Goal: Information Seeking & Learning: Learn about a topic

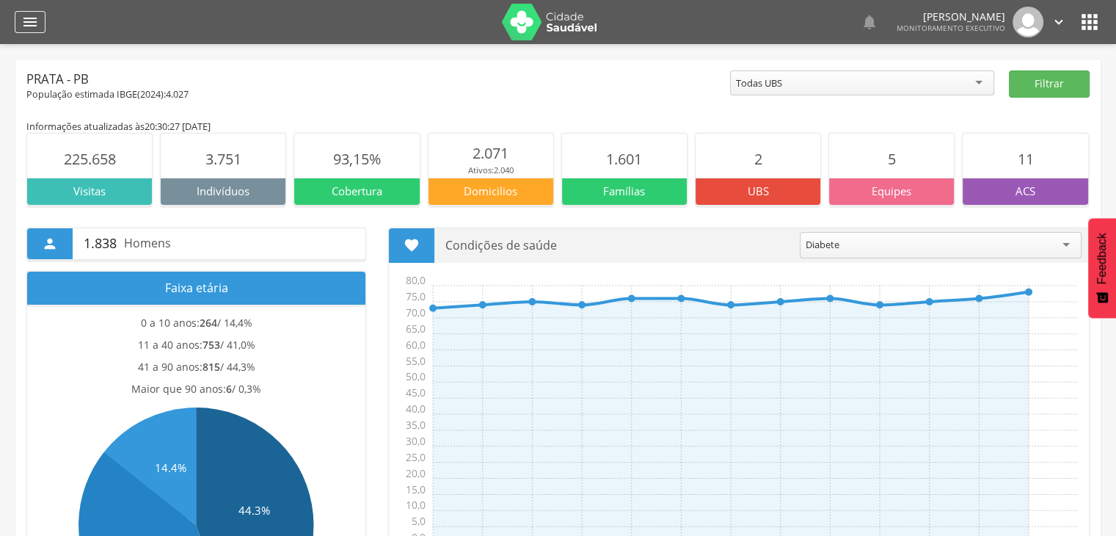
click at [27, 16] on icon "" at bounding box center [30, 22] width 18 height 18
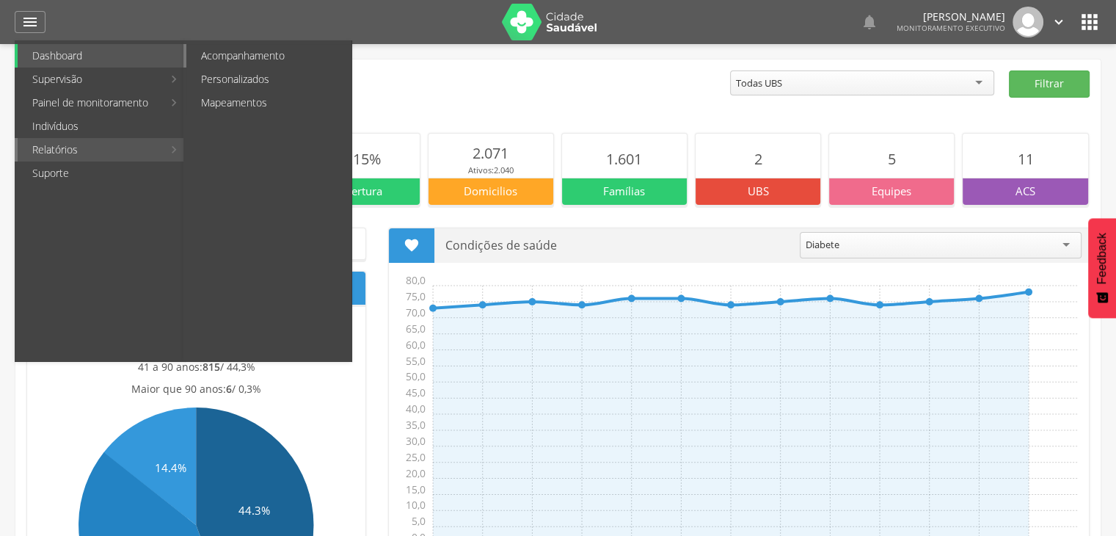
click at [223, 61] on link "Acompanhamento" at bounding box center [268, 55] width 165 height 23
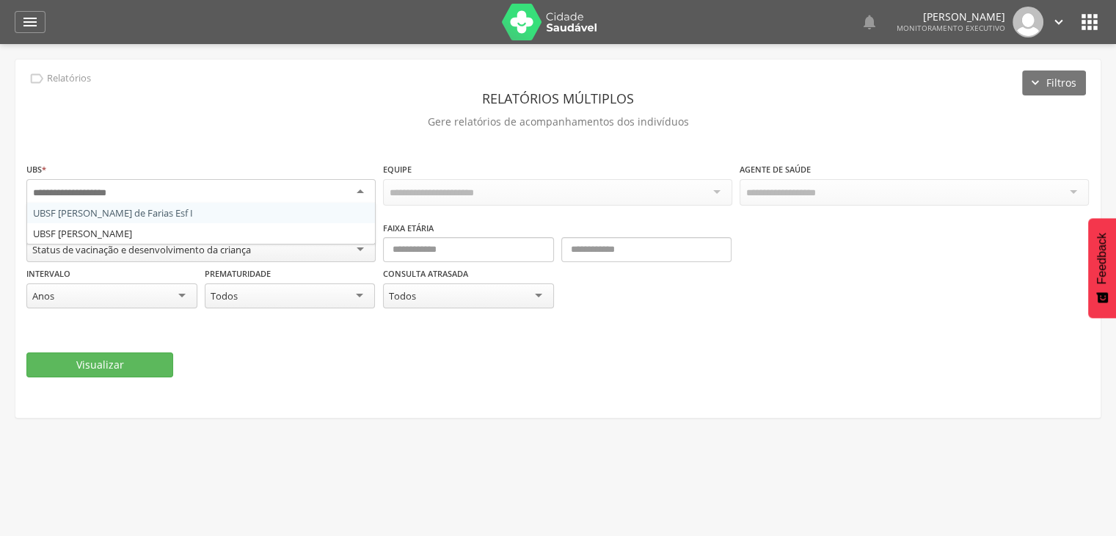
click at [355, 189] on div at bounding box center [200, 192] width 349 height 26
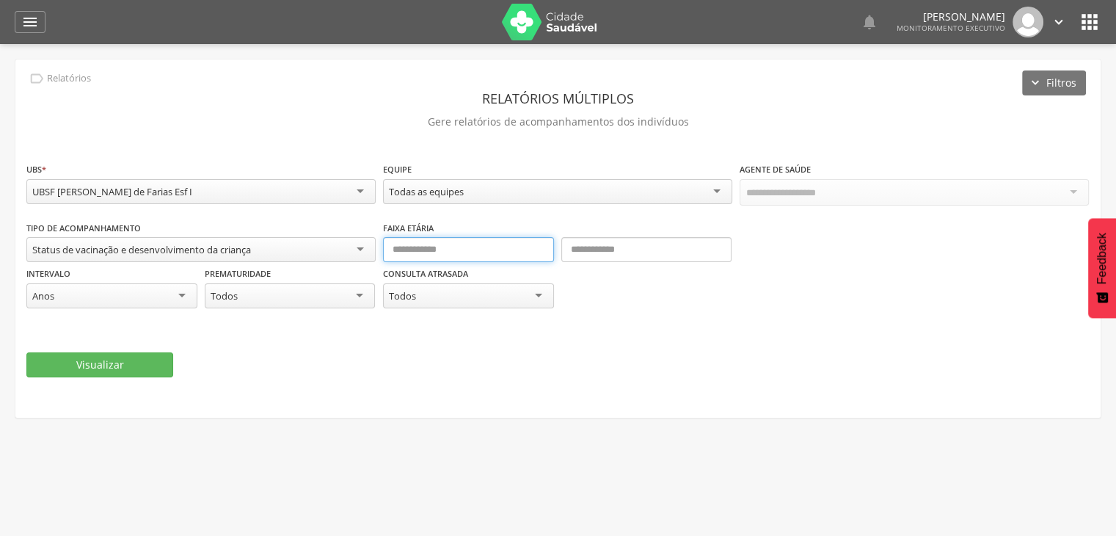
click at [436, 247] on input "text" at bounding box center [468, 249] width 171 height 25
type input "*"
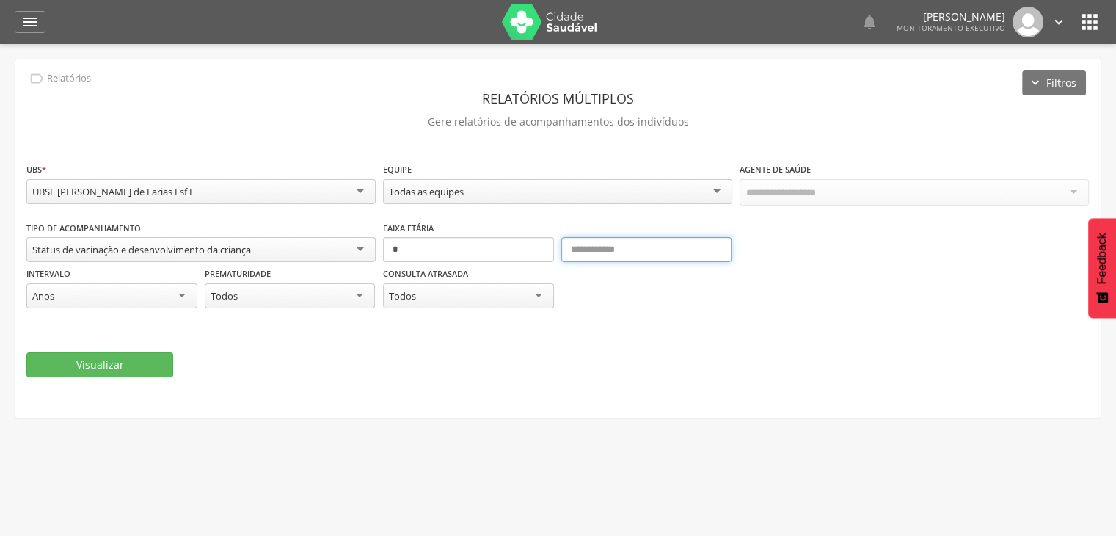
click at [575, 249] on input "text" at bounding box center [646, 249] width 171 height 25
type input "*"
click at [141, 368] on button "Visualizar" at bounding box center [99, 364] width 147 height 25
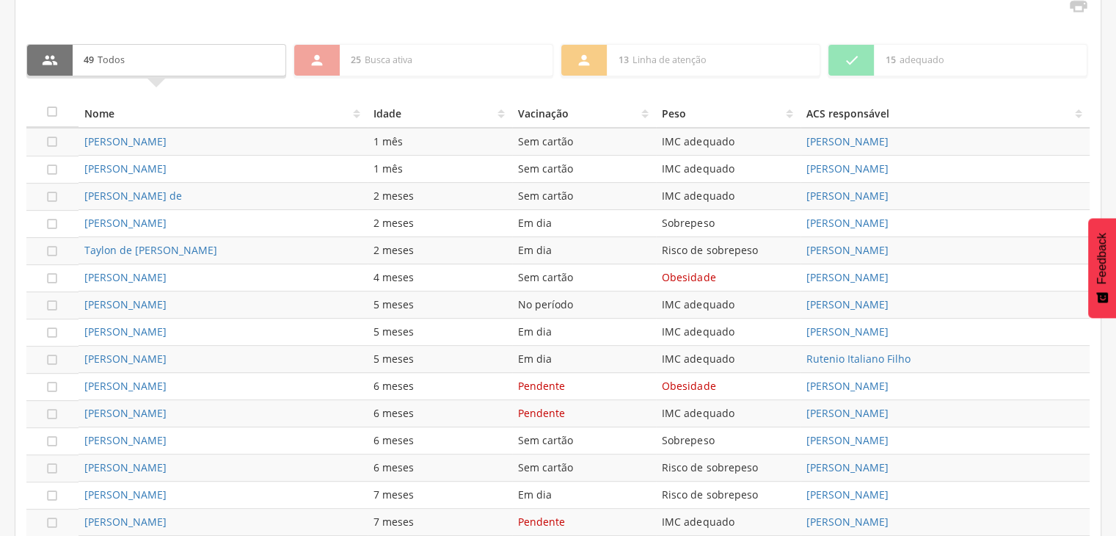
scroll to position [577, 0]
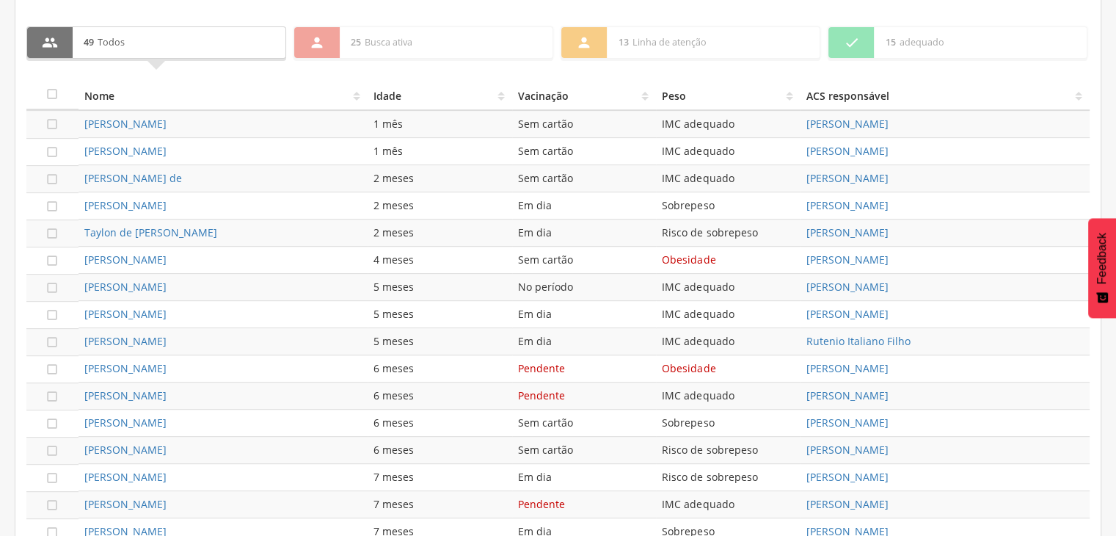
drag, startPoint x: 76, startPoint y: 252, endPoint x: 229, endPoint y: 251, distance: 153.3
click at [229, 251] on tr " [PERSON_NAME] 4 meses Sem cartão Obesidade [PERSON_NAME]" at bounding box center [557, 259] width 1063 height 27
click at [229, 252] on div "[PERSON_NAME]" at bounding box center [222, 259] width 277 height 15
drag, startPoint x: 73, startPoint y: 247, endPoint x: 241, endPoint y: 256, distance: 168.2
click at [241, 256] on tr " [PERSON_NAME] 4 meses Sem cartão Obesidade [PERSON_NAME]" at bounding box center [557, 259] width 1063 height 27
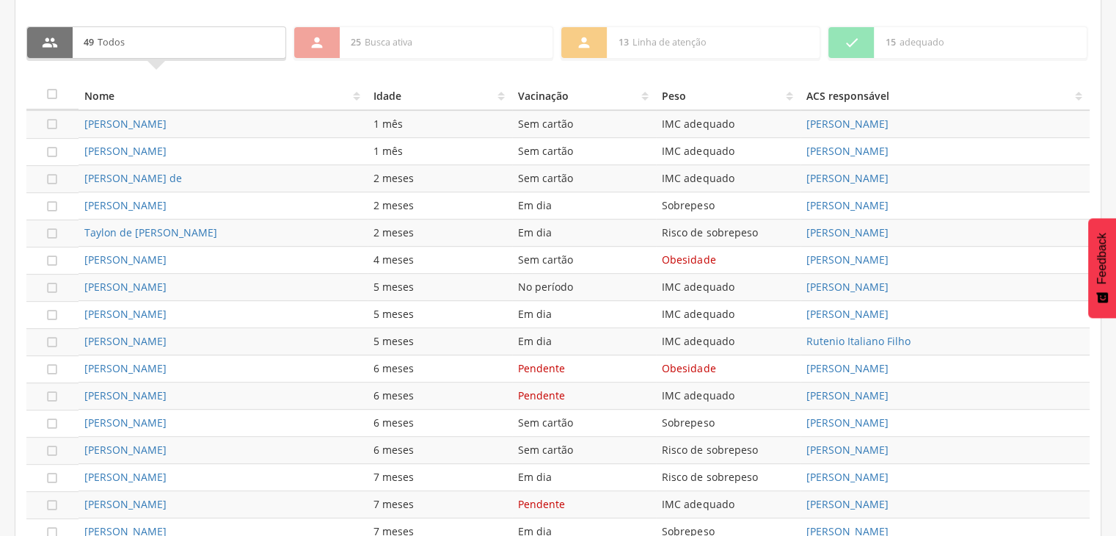
copy tr " [PERSON_NAME]"
drag, startPoint x: 75, startPoint y: 276, endPoint x: 241, endPoint y: 285, distance: 166.1
click at [241, 285] on tr " [PERSON_NAME] 5 meses No período IMC adequado [PERSON_NAME]" at bounding box center [557, 287] width 1063 height 27
click at [241, 285] on div "[PERSON_NAME]" at bounding box center [222, 287] width 277 height 15
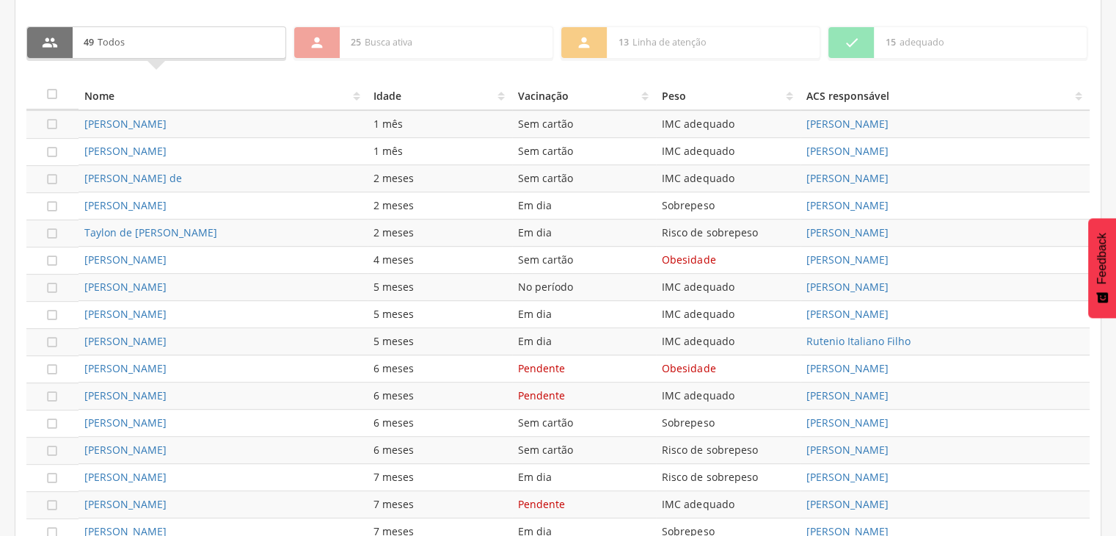
drag, startPoint x: 81, startPoint y: 278, endPoint x: 261, endPoint y: 291, distance: 180.9
click at [261, 291] on td "[PERSON_NAME]" at bounding box center [222, 287] width 289 height 27
drag, startPoint x: 261, startPoint y: 291, endPoint x: 255, endPoint y: 312, distance: 22.3
click at [255, 312] on td "[PERSON_NAME]" at bounding box center [222, 314] width 289 height 27
click at [255, 312] on div "[PERSON_NAME]" at bounding box center [222, 314] width 277 height 15
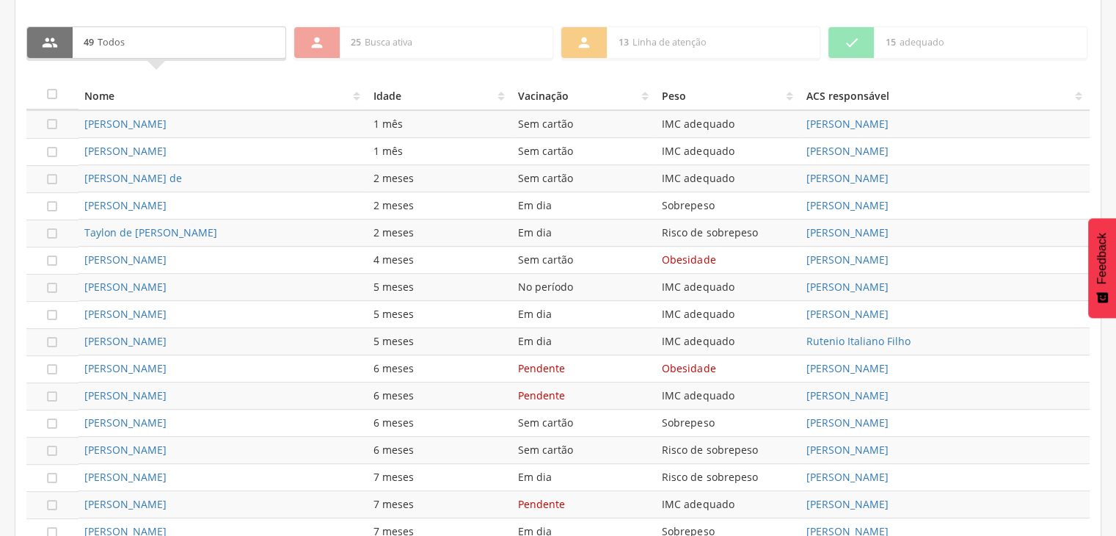
click at [252, 308] on tr " [PERSON_NAME] 5 meses Em dia IMC adequado [PERSON_NAME]" at bounding box center [557, 314] width 1063 height 27
copy tr " [PERSON_NAME]"
drag, startPoint x: 76, startPoint y: 336, endPoint x: 195, endPoint y: 337, distance: 118.8
click at [195, 337] on tr " [PERSON_NAME] 5 meses Em dia IMC adequado Rutenio Italiano Filho" at bounding box center [557, 341] width 1063 height 27
copy tr " [PERSON_NAME]"
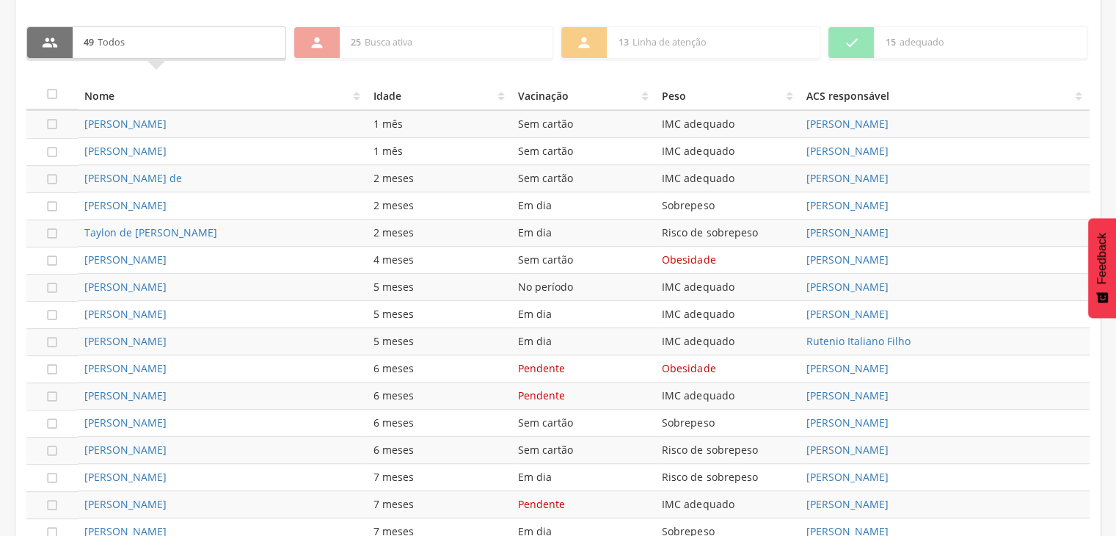
drag, startPoint x: 78, startPoint y: 361, endPoint x: 231, endPoint y: 362, distance: 152.6
click at [231, 362] on td "[PERSON_NAME]" at bounding box center [222, 368] width 289 height 27
copy link "[PERSON_NAME]"
drag, startPoint x: 81, startPoint y: 384, endPoint x: 252, endPoint y: 386, distance: 170.2
click at [252, 386] on td "[PERSON_NAME]" at bounding box center [222, 395] width 289 height 27
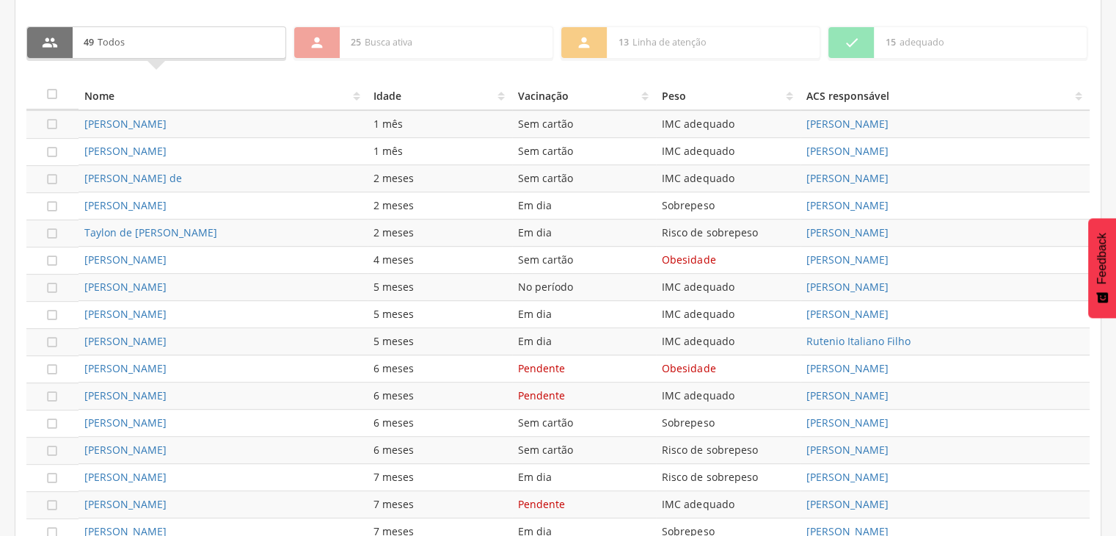
copy link "[PERSON_NAME]"
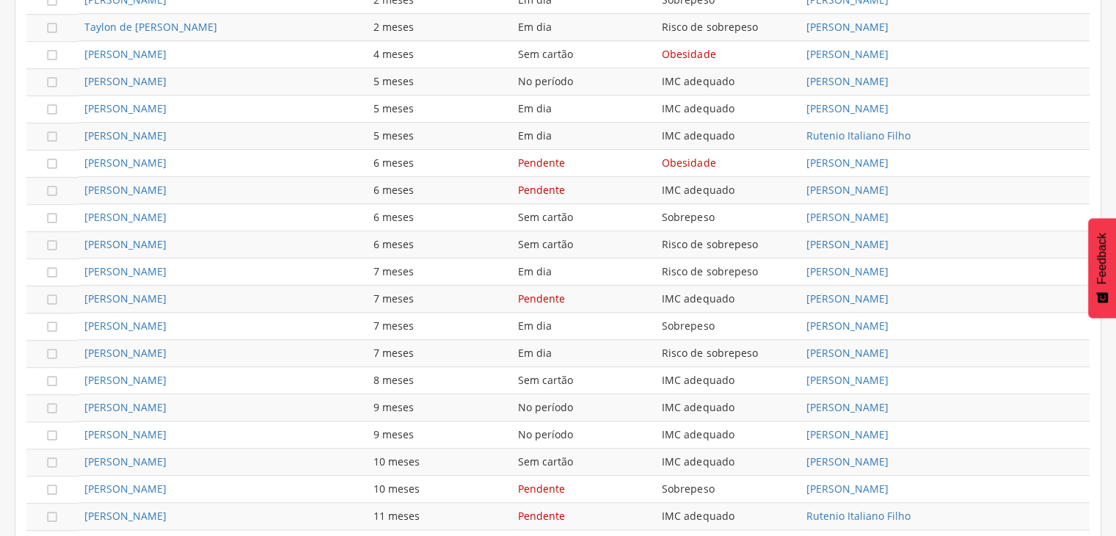
scroll to position [812, 0]
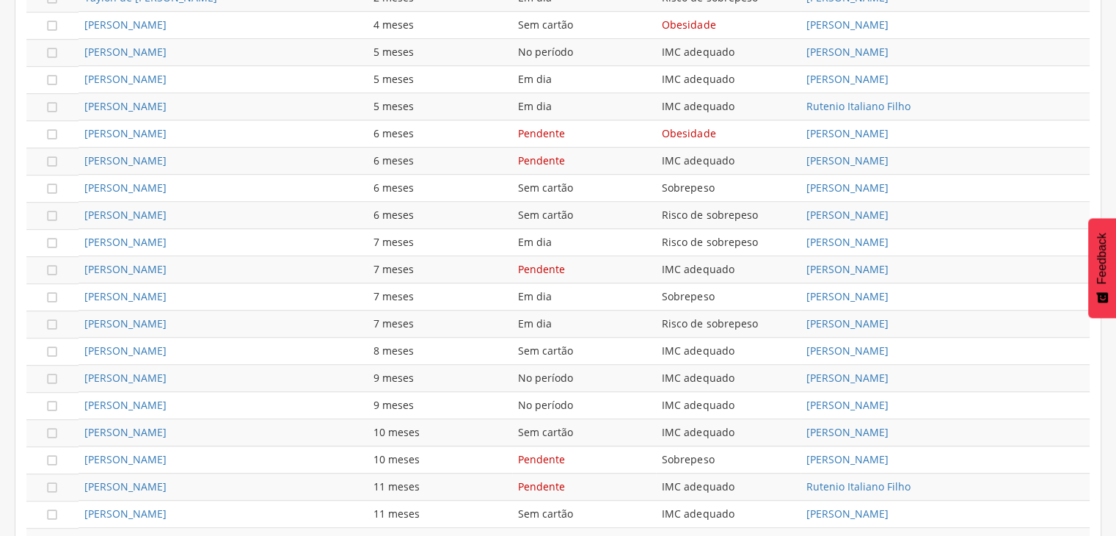
drag, startPoint x: 76, startPoint y: 175, endPoint x: 197, endPoint y: 180, distance: 121.2
click at [197, 180] on tr " [PERSON_NAME] 6 meses Sem cartão Sobrepeso [PERSON_NAME]" at bounding box center [557, 188] width 1063 height 27
copy tr " [PERSON_NAME]"
drag, startPoint x: 77, startPoint y: 209, endPoint x: 241, endPoint y: 212, distance: 163.6
click at [241, 212] on tr " [PERSON_NAME] 6 meses Sem cartão Risco de sobrepeso [PERSON_NAME]" at bounding box center [557, 215] width 1063 height 27
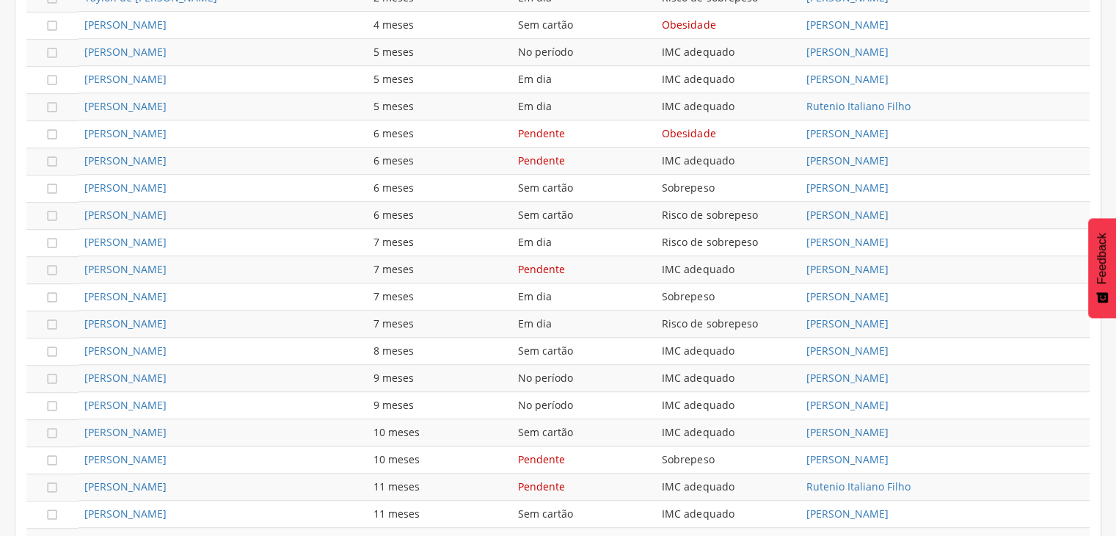
copy tr " [PERSON_NAME]"
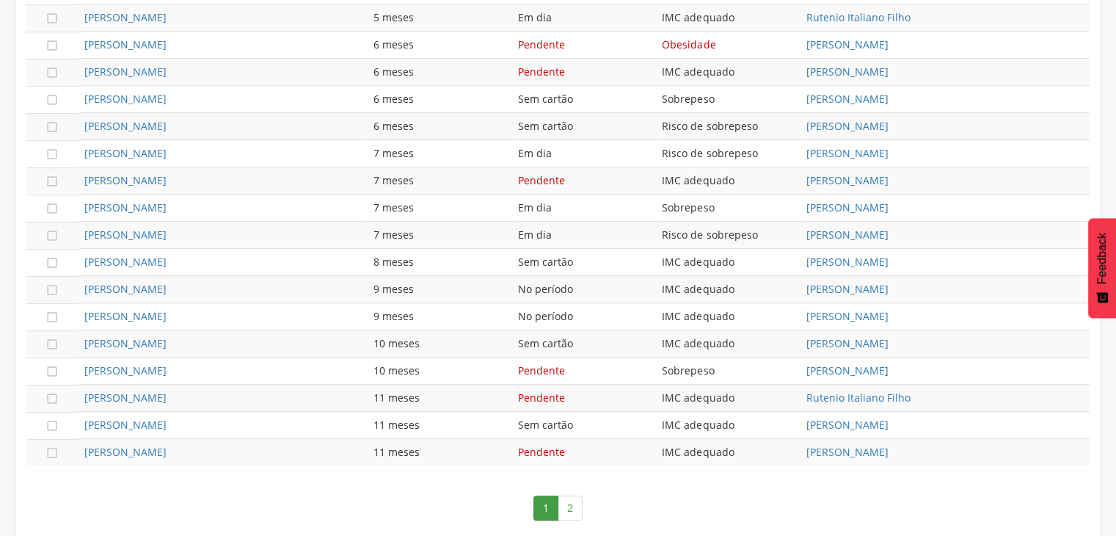
scroll to position [903, 0]
drag, startPoint x: 76, startPoint y: 278, endPoint x: 180, endPoint y: 279, distance: 104.2
click at [180, 279] on tr " [PERSON_NAME] 9 meses No período IMC adequado [PERSON_NAME]" at bounding box center [557, 287] width 1063 height 27
copy tr " [PERSON_NAME]"
drag, startPoint x: 78, startPoint y: 305, endPoint x: 179, endPoint y: 304, distance: 101.3
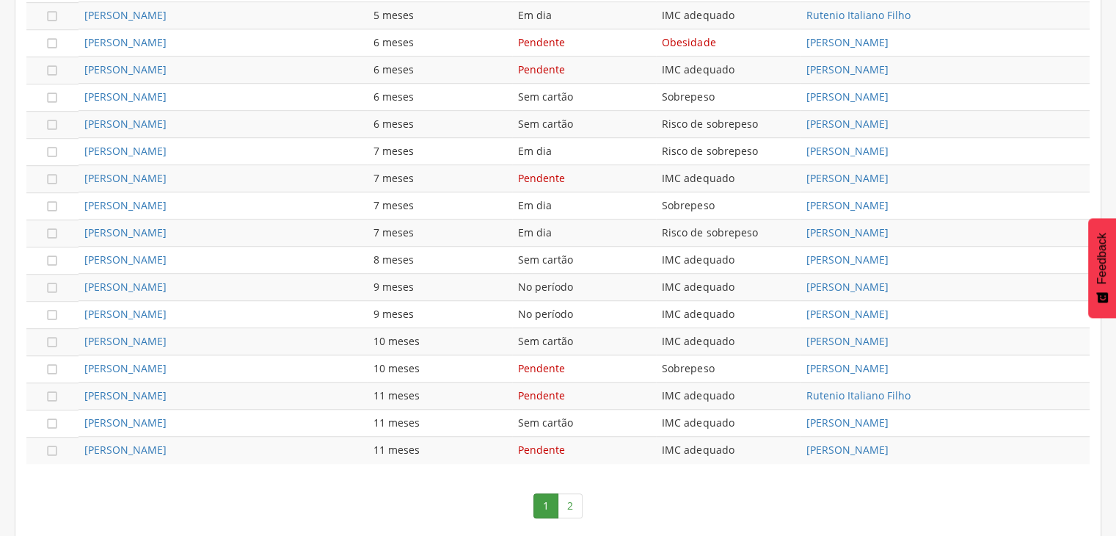
click at [179, 304] on td "[PERSON_NAME]" at bounding box center [222, 314] width 289 height 27
copy link "[PERSON_NAME]"
drag, startPoint x: 82, startPoint y: 355, endPoint x: 249, endPoint y: 353, distance: 167.3
click at [249, 355] on td "[PERSON_NAME]" at bounding box center [222, 368] width 289 height 27
copy link "[PERSON_NAME]"
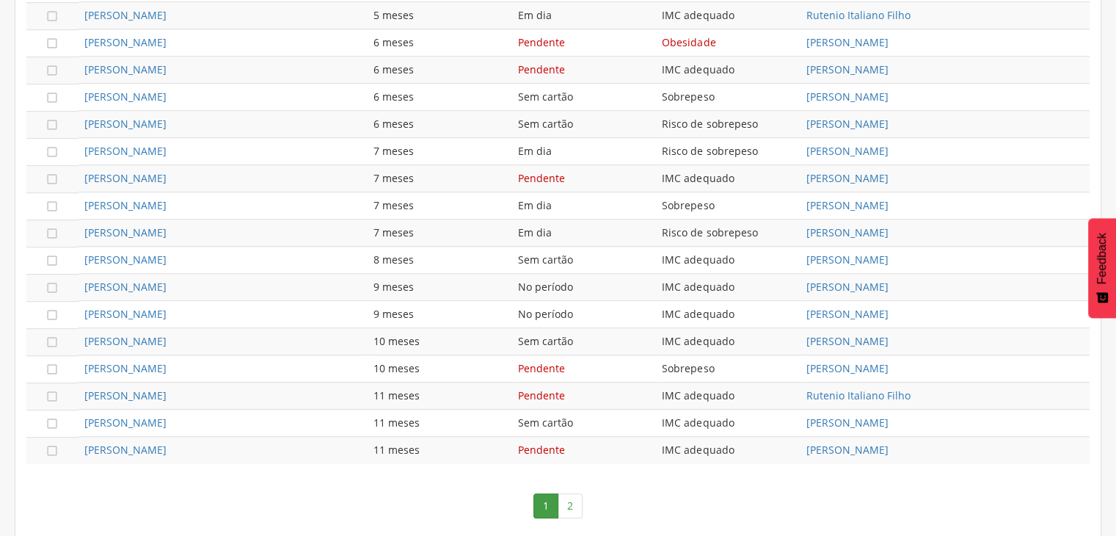
drag, startPoint x: 80, startPoint y: 388, endPoint x: 223, endPoint y: 389, distance: 143.1
click at [223, 389] on td "[PERSON_NAME]" at bounding box center [222, 395] width 289 height 27
drag, startPoint x: 80, startPoint y: 411, endPoint x: 272, endPoint y: 417, distance: 192.3
click at [272, 417] on td "[PERSON_NAME]" at bounding box center [222, 422] width 289 height 27
drag, startPoint x: 76, startPoint y: 440, endPoint x: 246, endPoint y: 447, distance: 170.3
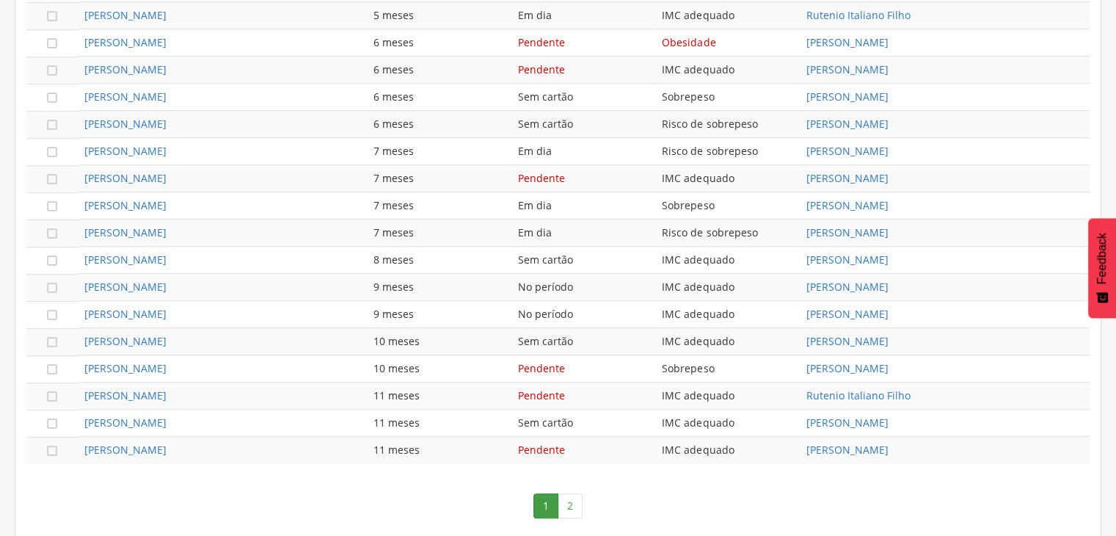
click at [246, 447] on tr " [PERSON_NAME] 11 meses Pendente IMC adequado [PERSON_NAME]" at bounding box center [557, 450] width 1063 height 27
click at [574, 500] on link "2" at bounding box center [570, 505] width 25 height 25
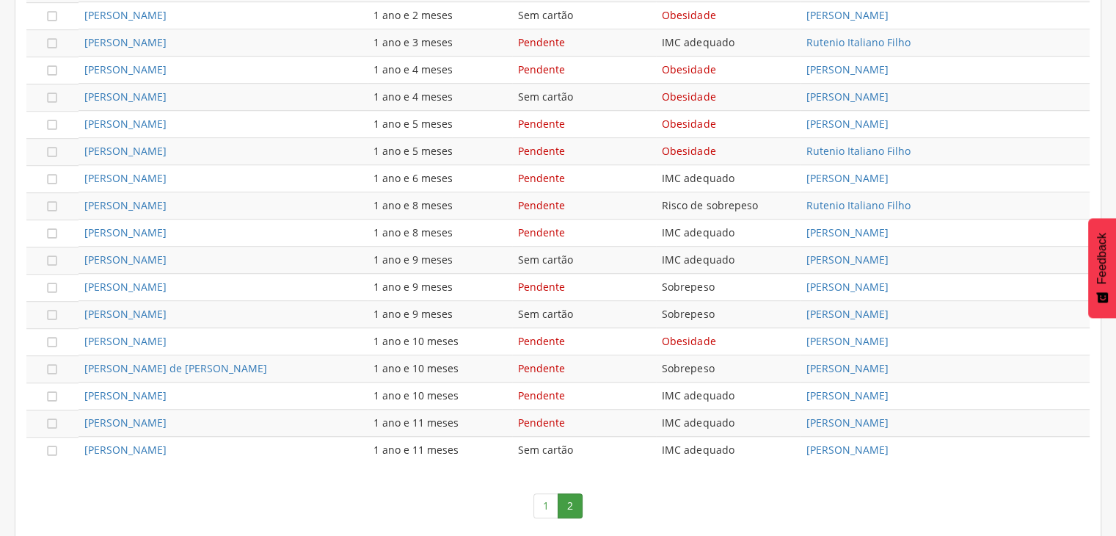
scroll to position [408, 0]
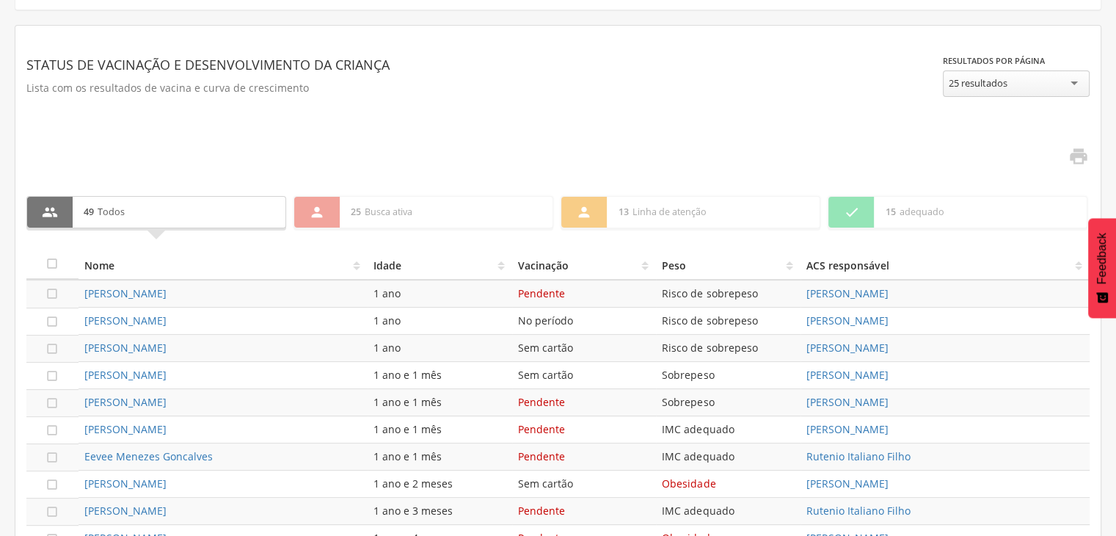
drag, startPoint x: 77, startPoint y: 290, endPoint x: 246, endPoint y: 295, distance: 168.8
click at [246, 295] on tr " [PERSON_NAME] 1 ano Pendente Risco de sobrepeso [PERSON_NAME]" at bounding box center [557, 294] width 1063 height 28
drag, startPoint x: 78, startPoint y: 311, endPoint x: 229, endPoint y: 318, distance: 151.3
click at [229, 318] on td "[PERSON_NAME]" at bounding box center [222, 320] width 289 height 27
drag, startPoint x: 79, startPoint y: 340, endPoint x: 230, endPoint y: 329, distance: 151.5
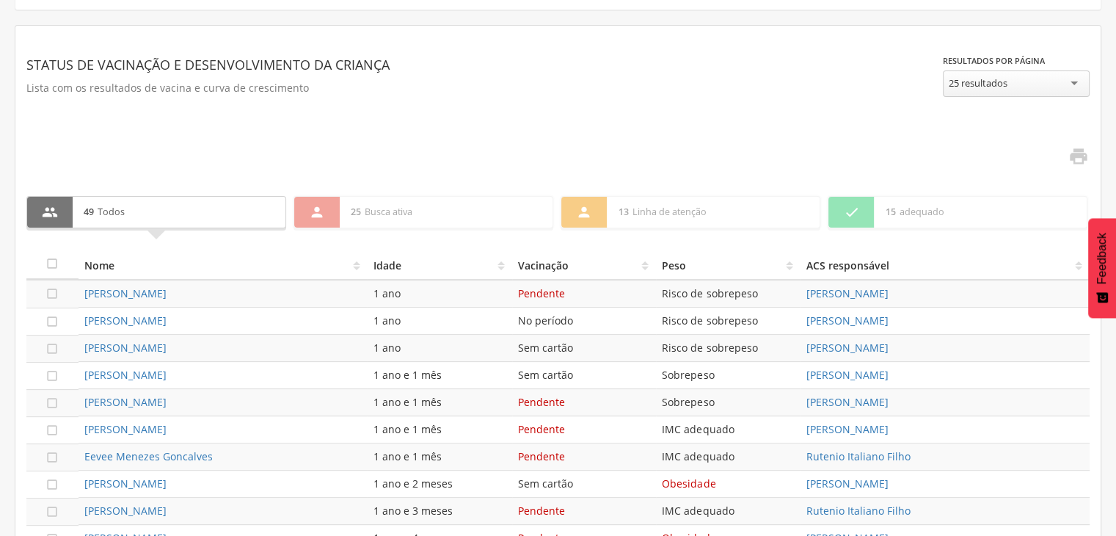
click at [230, 335] on td "[PERSON_NAME]" at bounding box center [222, 348] width 289 height 27
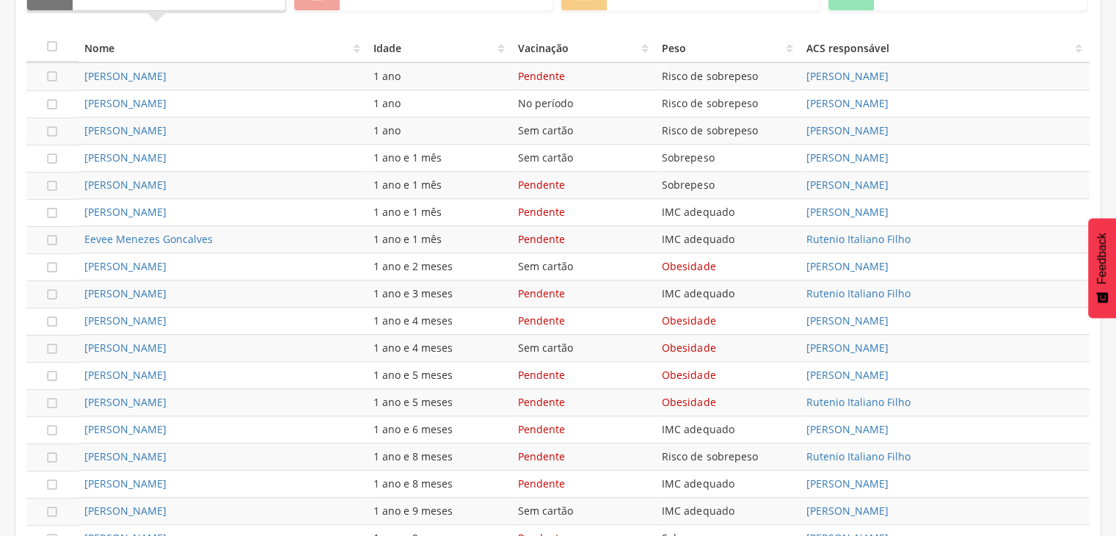
scroll to position [643, 0]
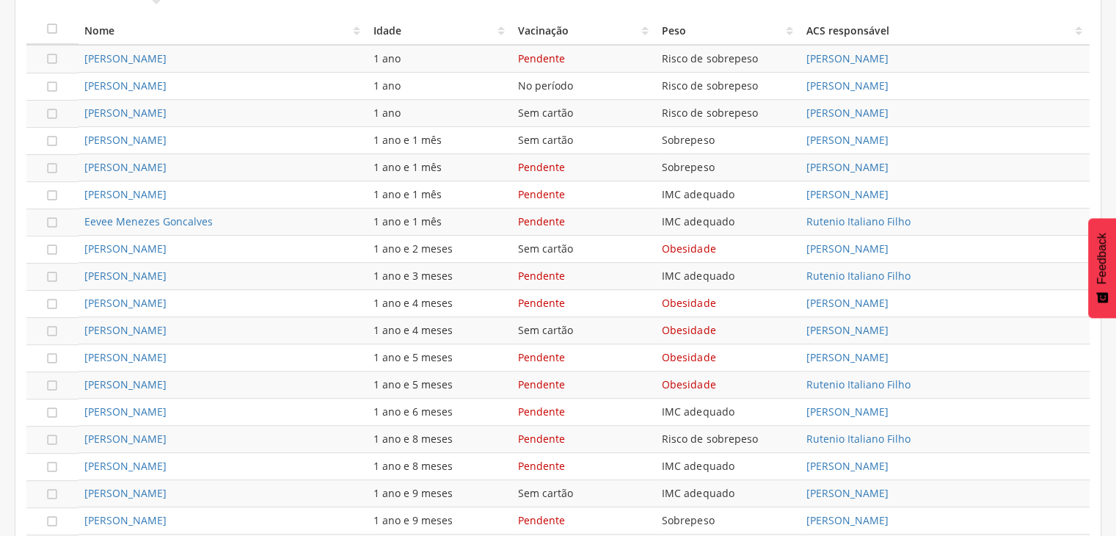
drag, startPoint x: 76, startPoint y: 166, endPoint x: 252, endPoint y: 163, distance: 176.8
click at [252, 163] on tr " [PERSON_NAME] 1 ano e 1 mês Pendente Sobrepeso [PERSON_NAME]" at bounding box center [557, 167] width 1063 height 27
drag, startPoint x: 78, startPoint y: 268, endPoint x: 211, endPoint y: 258, distance: 133.1
click at [211, 263] on td "[PERSON_NAME]" at bounding box center [222, 276] width 289 height 27
drag, startPoint x: 76, startPoint y: 297, endPoint x: 230, endPoint y: 304, distance: 153.5
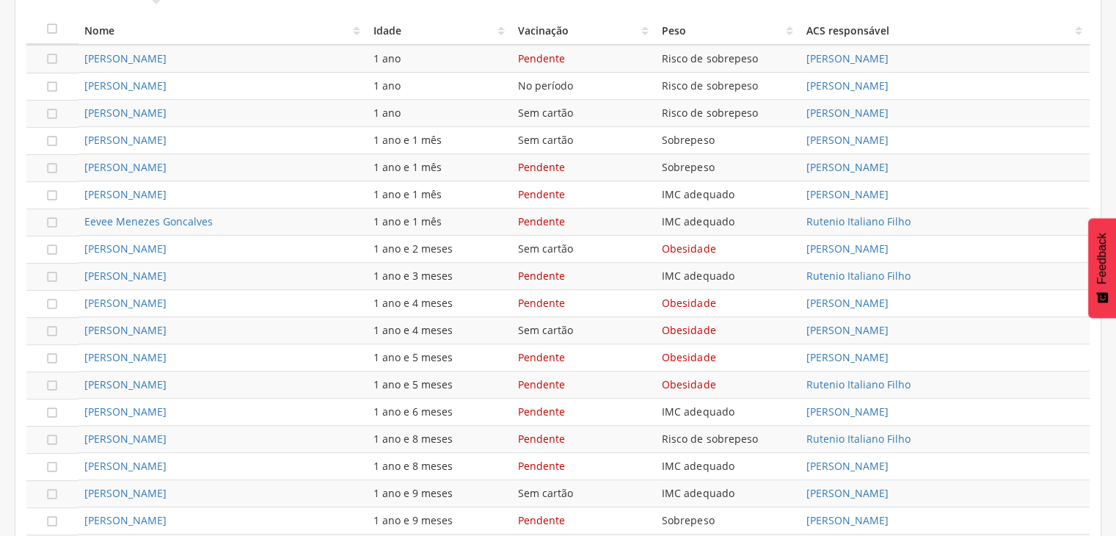
click at [230, 304] on tr " [PERSON_NAME] 1 ano e 4 meses Pendente Obesidade [PERSON_NAME]" at bounding box center [557, 303] width 1063 height 27
drag, startPoint x: 81, startPoint y: 346, endPoint x: 254, endPoint y: 348, distance: 172.4
click at [254, 348] on td "[PERSON_NAME]" at bounding box center [222, 357] width 289 height 27
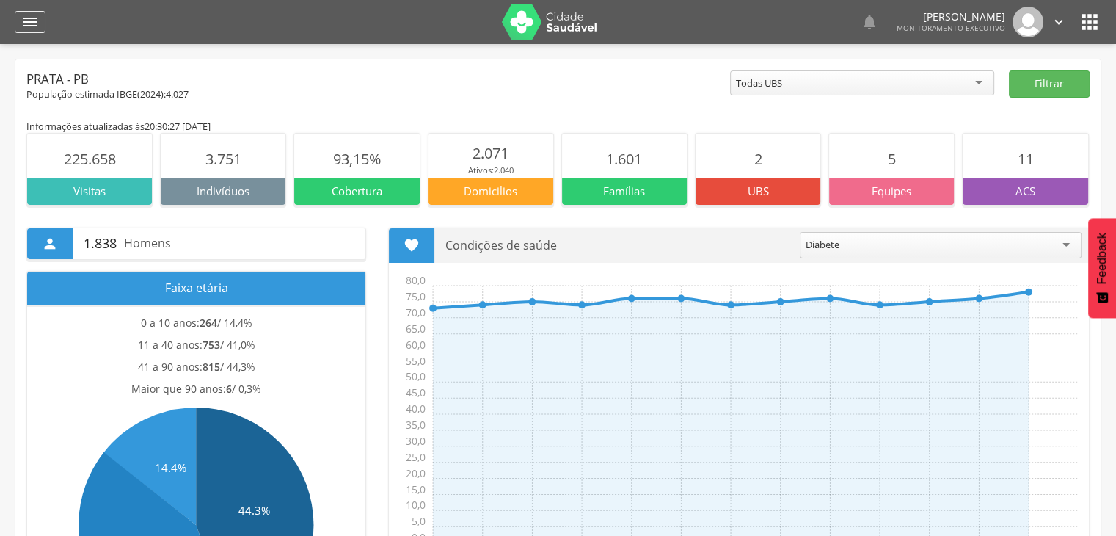
click at [34, 26] on icon "" at bounding box center [30, 22] width 18 height 18
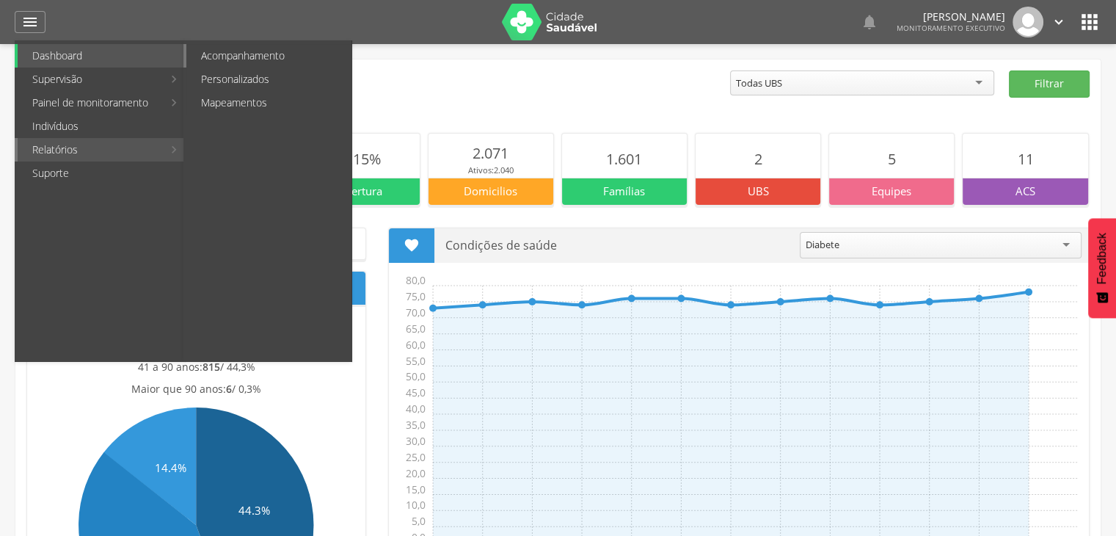
click at [224, 59] on link "Acompanhamento" at bounding box center [268, 55] width 165 height 23
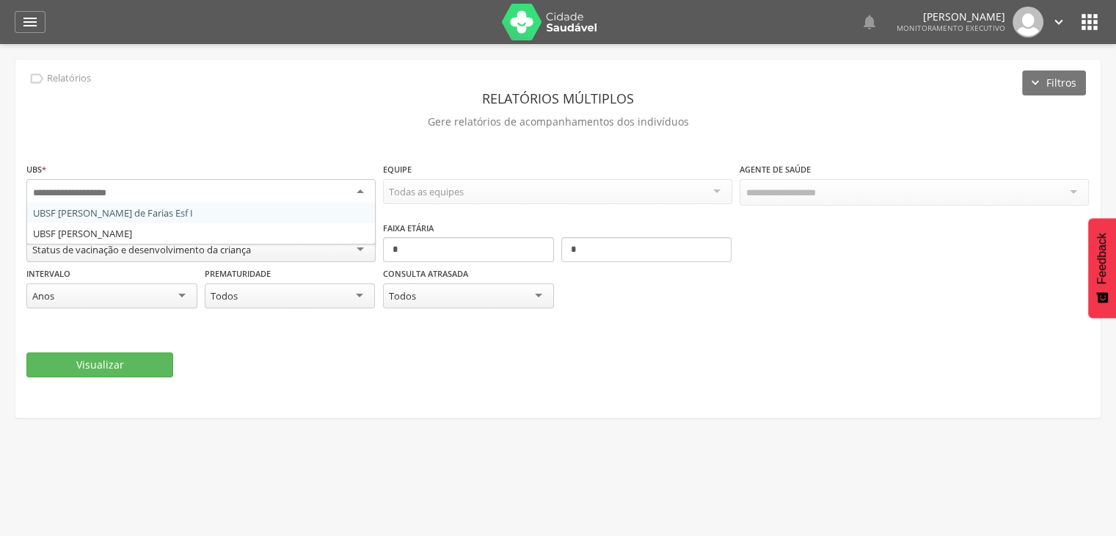
click at [359, 189] on div at bounding box center [200, 192] width 349 height 26
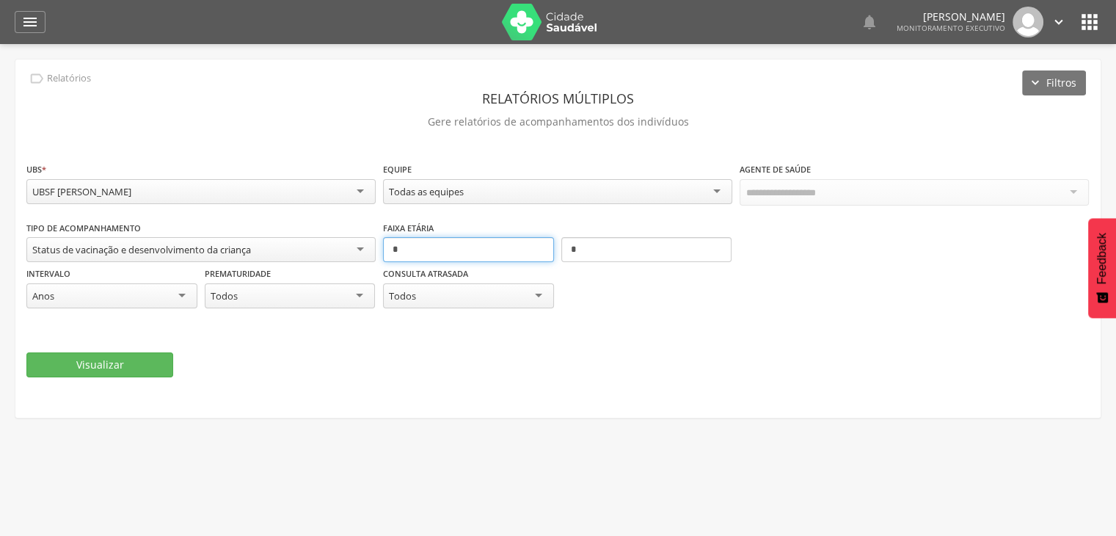
click at [446, 253] on input "*" at bounding box center [468, 249] width 171 height 25
type input "*"
click at [637, 247] on input "*" at bounding box center [646, 249] width 171 height 25
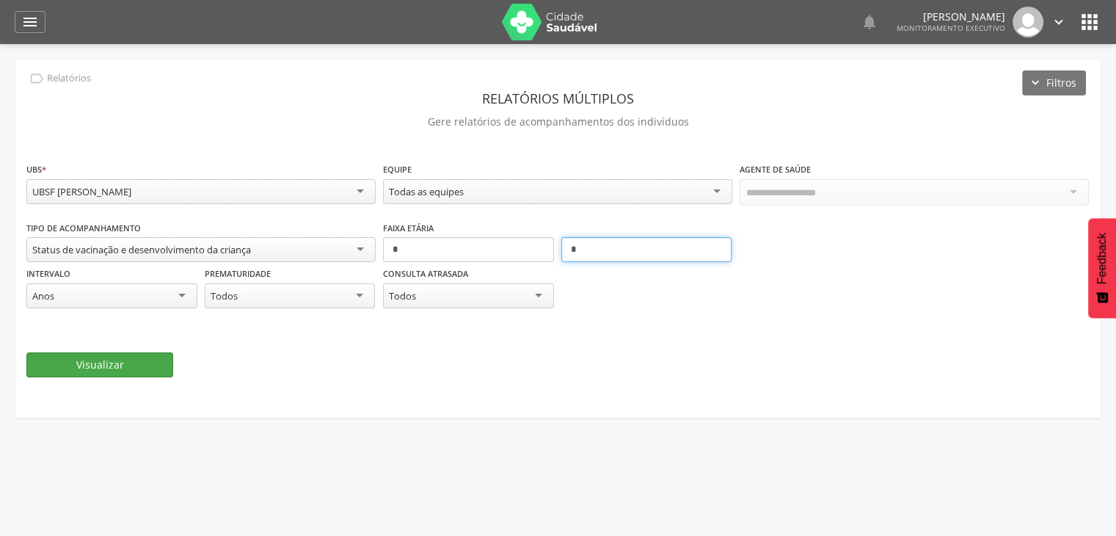
type input "*"
click at [146, 359] on button "Visualizar" at bounding box center [99, 364] width 147 height 25
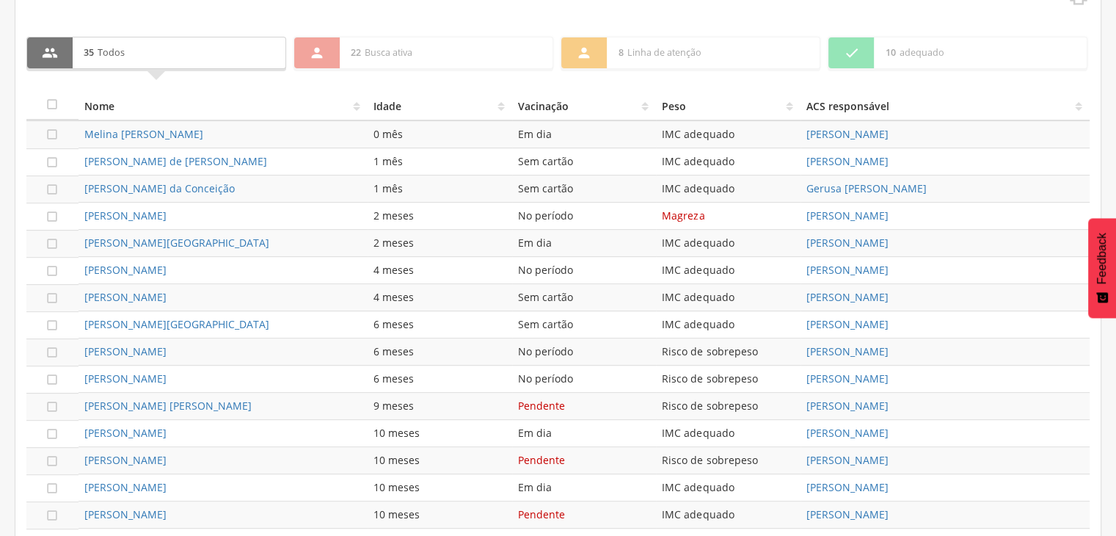
scroll to position [596, 0]
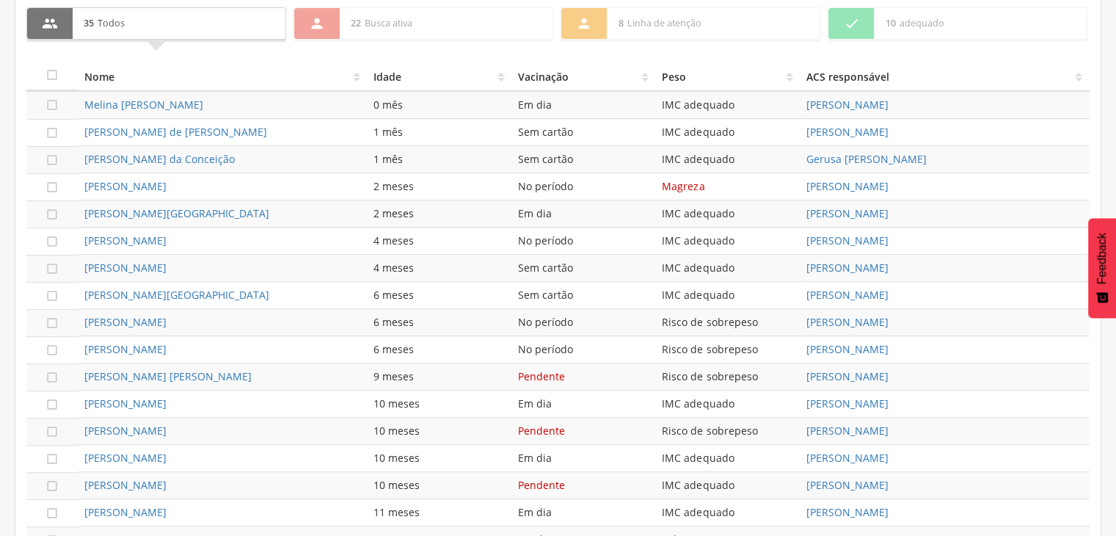
drag, startPoint x: 78, startPoint y: 235, endPoint x: 238, endPoint y: 239, distance: 159.2
click at [238, 239] on td "[PERSON_NAME]" at bounding box center [222, 240] width 289 height 27
drag, startPoint x: 75, startPoint y: 259, endPoint x: 229, endPoint y: 264, distance: 154.1
click at [229, 264] on tr " [PERSON_NAME] 4 meses Sem cartão IMC adequado [PERSON_NAME]" at bounding box center [557, 268] width 1063 height 27
click at [135, 260] on link "[PERSON_NAME]" at bounding box center [125, 267] width 82 height 14
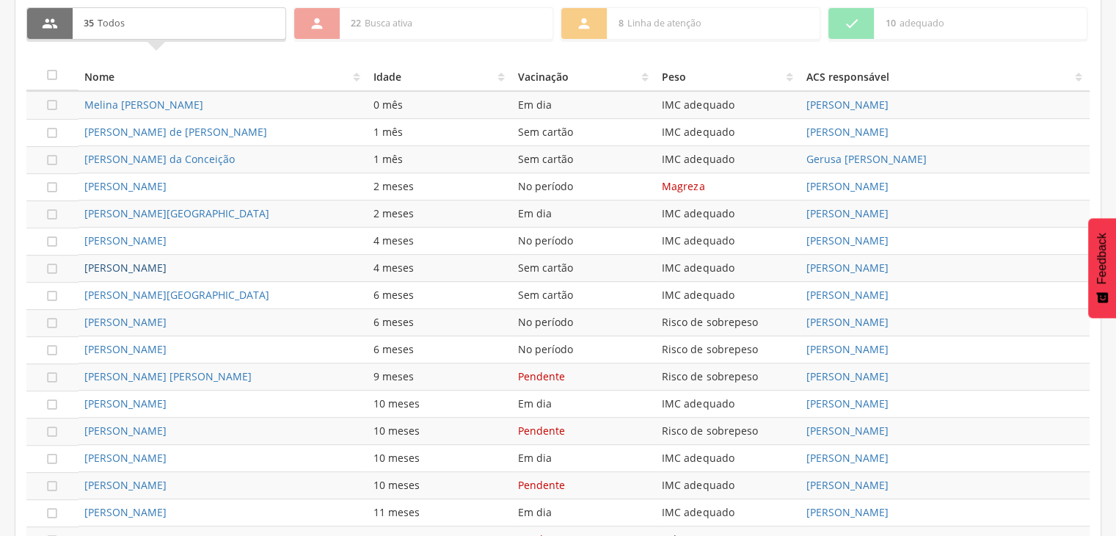
scroll to position [44, 0]
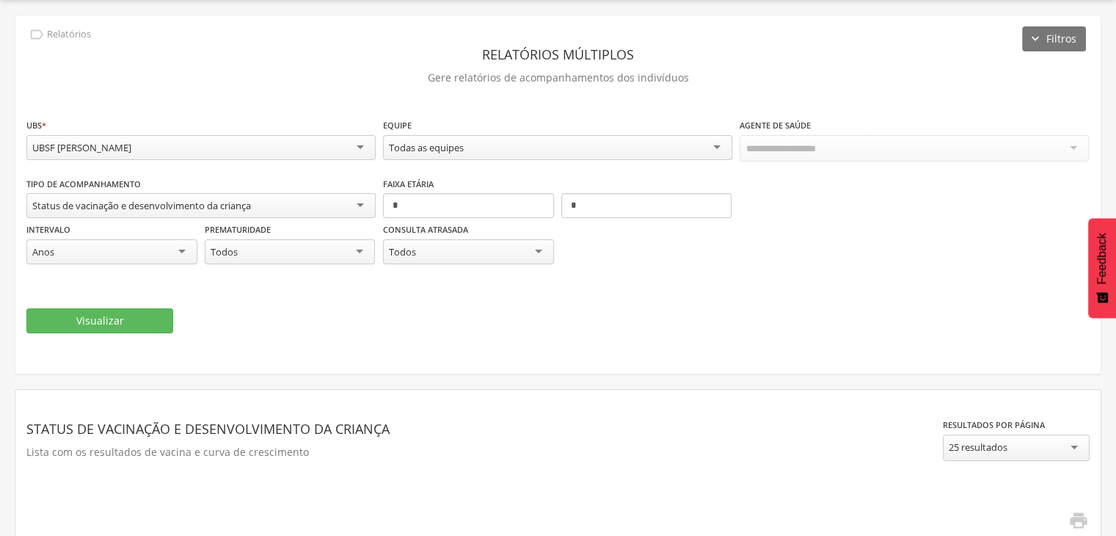
type input "**********"
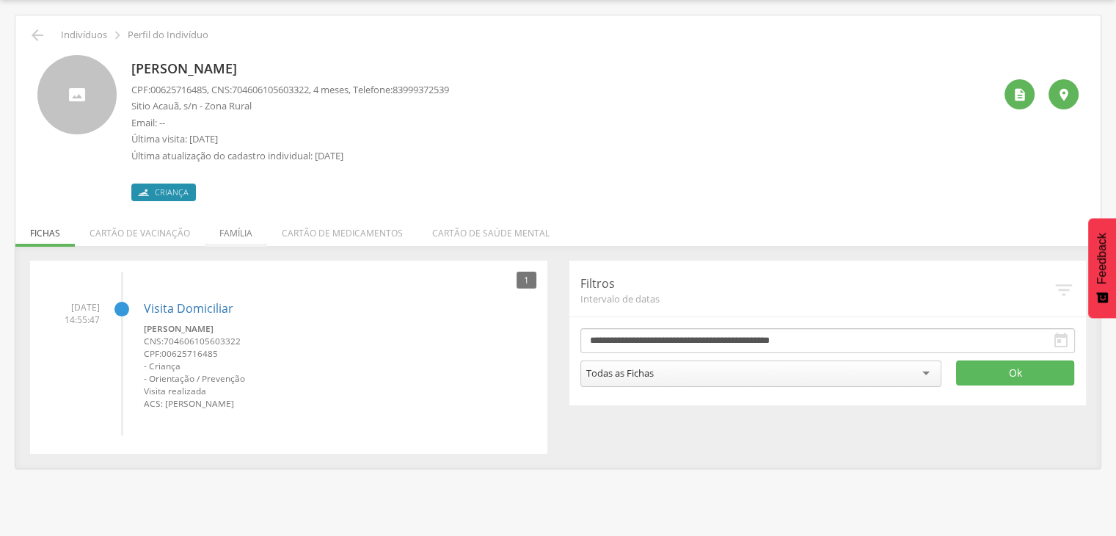
click at [241, 231] on li "Família" at bounding box center [236, 229] width 62 height 34
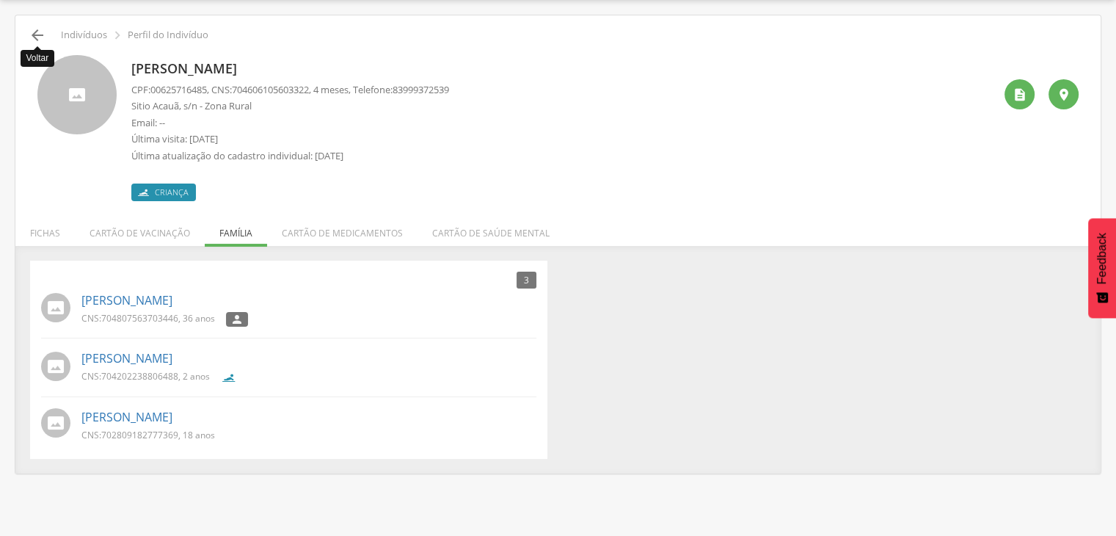
click at [41, 30] on icon "" at bounding box center [38, 35] width 18 height 18
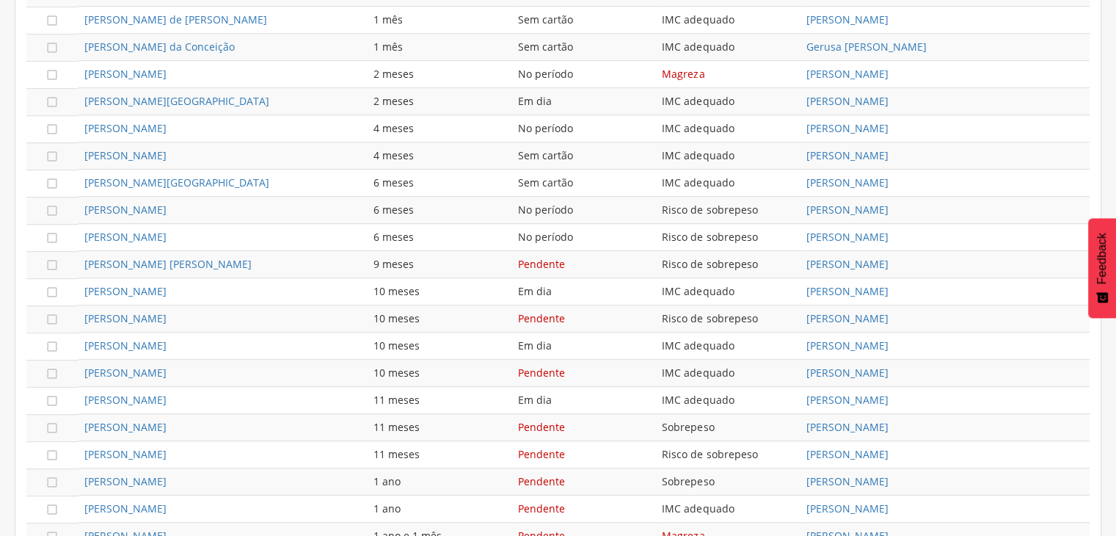
scroll to position [719, 0]
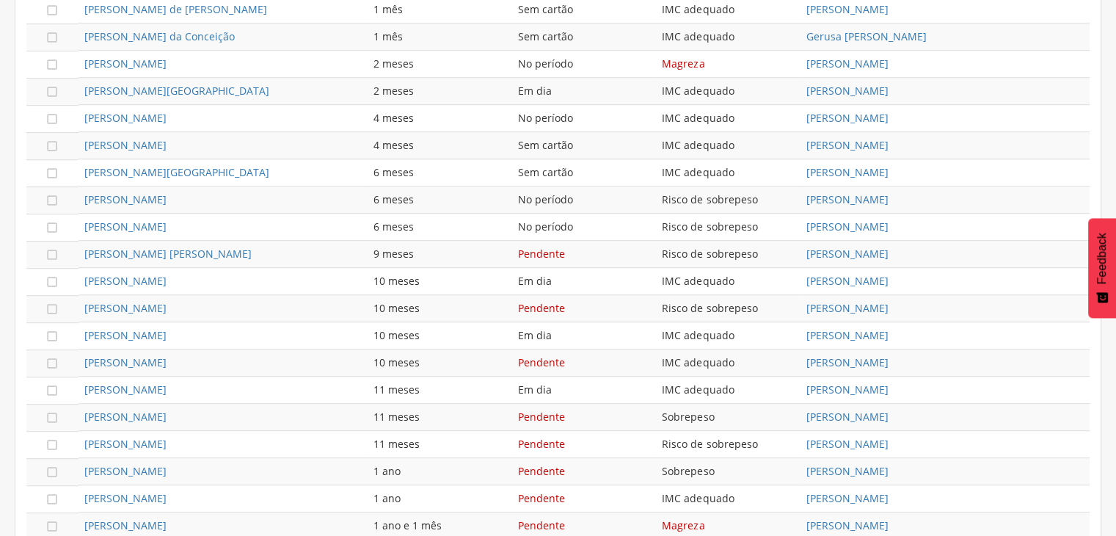
drag, startPoint x: 81, startPoint y: 112, endPoint x: 249, endPoint y: 116, distance: 168.8
click at [249, 116] on td "[PERSON_NAME]" at bounding box center [222, 118] width 289 height 27
drag, startPoint x: 76, startPoint y: 166, endPoint x: 252, endPoint y: 174, distance: 176.3
click at [252, 174] on tr " [PERSON_NAME] 6 meses Sem cartão IMC adequado [PERSON_NAME]" at bounding box center [557, 172] width 1063 height 27
drag, startPoint x: 78, startPoint y: 192, endPoint x: 243, endPoint y: 197, distance: 165.1
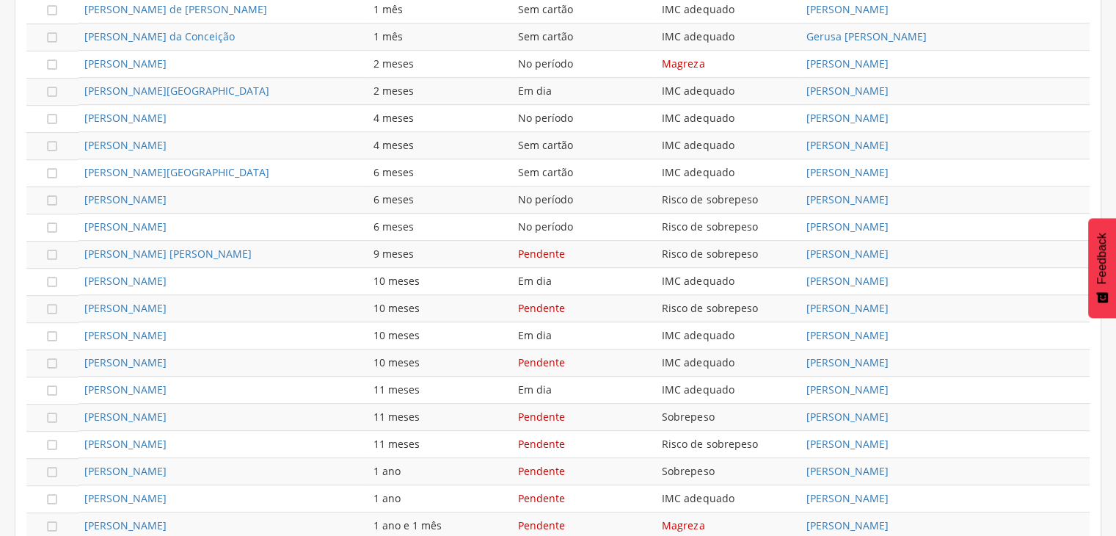
click at [243, 197] on td "[PERSON_NAME]" at bounding box center [222, 199] width 289 height 27
drag, startPoint x: 76, startPoint y: 222, endPoint x: 235, endPoint y: 218, distance: 158.5
click at [235, 218] on tr " [PERSON_NAME] 6 meses No período Risco de sobrepeso [PERSON_NAME]" at bounding box center [557, 226] width 1063 height 27
drag, startPoint x: 78, startPoint y: 241, endPoint x: 255, endPoint y: 250, distance: 176.3
click at [255, 250] on td "[PERSON_NAME] [PERSON_NAME]" at bounding box center [222, 254] width 289 height 27
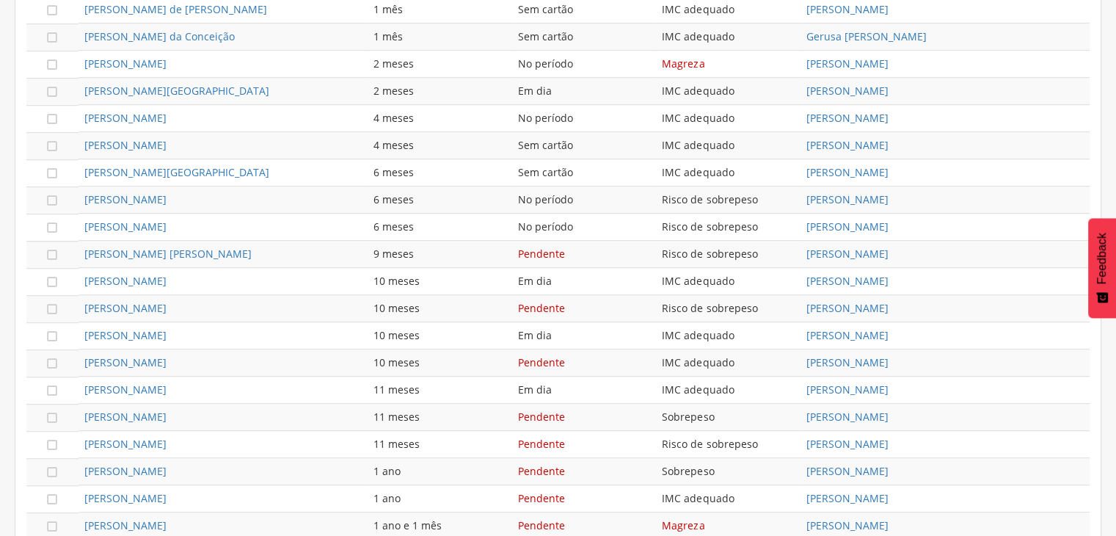
drag, startPoint x: 82, startPoint y: 275, endPoint x: 242, endPoint y: 269, distance: 160.0
click at [242, 269] on td "[PERSON_NAME]" at bounding box center [222, 281] width 289 height 27
click at [186, 268] on td "[PERSON_NAME]" at bounding box center [222, 281] width 289 height 27
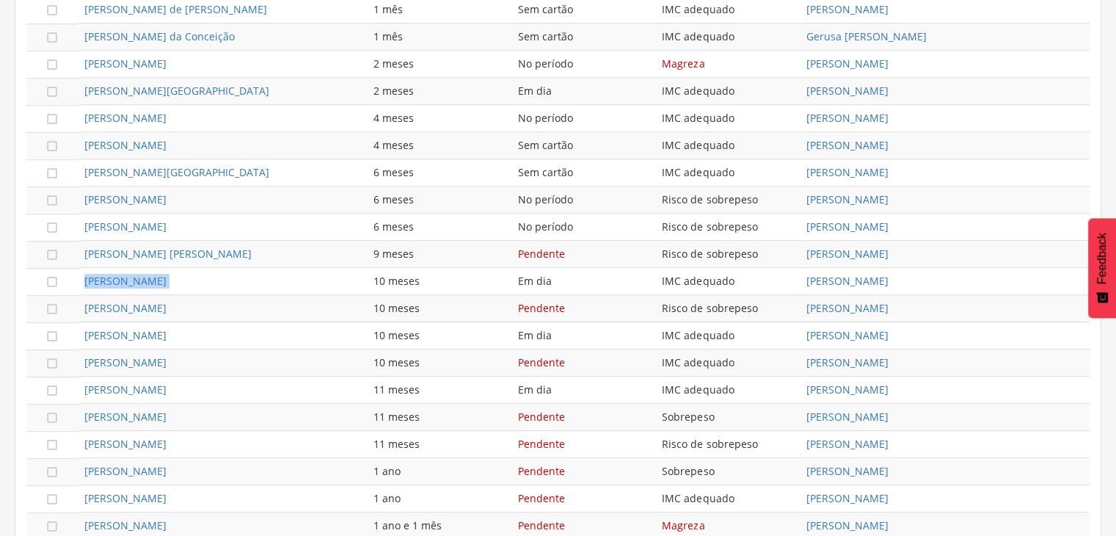
drag, startPoint x: 77, startPoint y: 303, endPoint x: 265, endPoint y: 296, distance: 188.0
click at [265, 296] on tr " [PERSON_NAME] 10 meses Pendente Risco de sobrepeso [PERSON_NAME]" at bounding box center [557, 308] width 1063 height 27
drag, startPoint x: 81, startPoint y: 353, endPoint x: 255, endPoint y: 356, distance: 173.2
click at [255, 356] on td "[PERSON_NAME]" at bounding box center [222, 362] width 289 height 27
drag, startPoint x: 79, startPoint y: 381, endPoint x: 260, endPoint y: 384, distance: 180.5
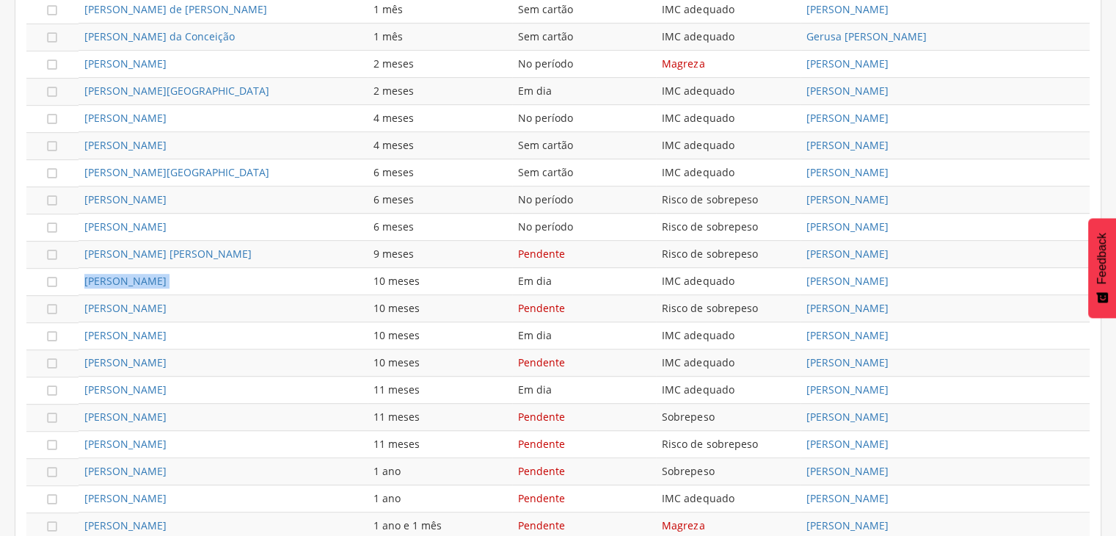
click at [260, 384] on td "[PERSON_NAME]" at bounding box center [222, 389] width 289 height 27
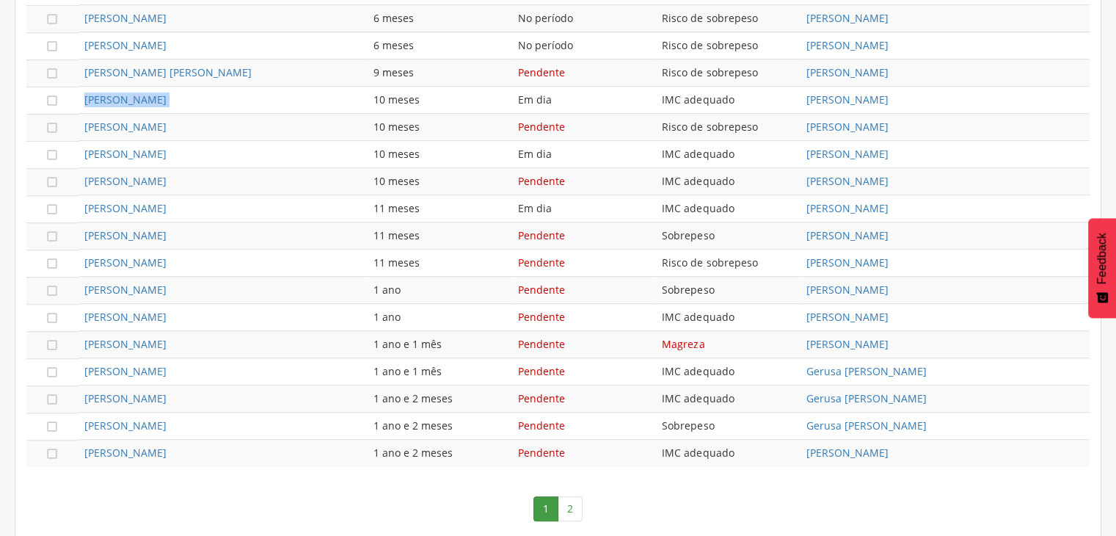
scroll to position [903, 0]
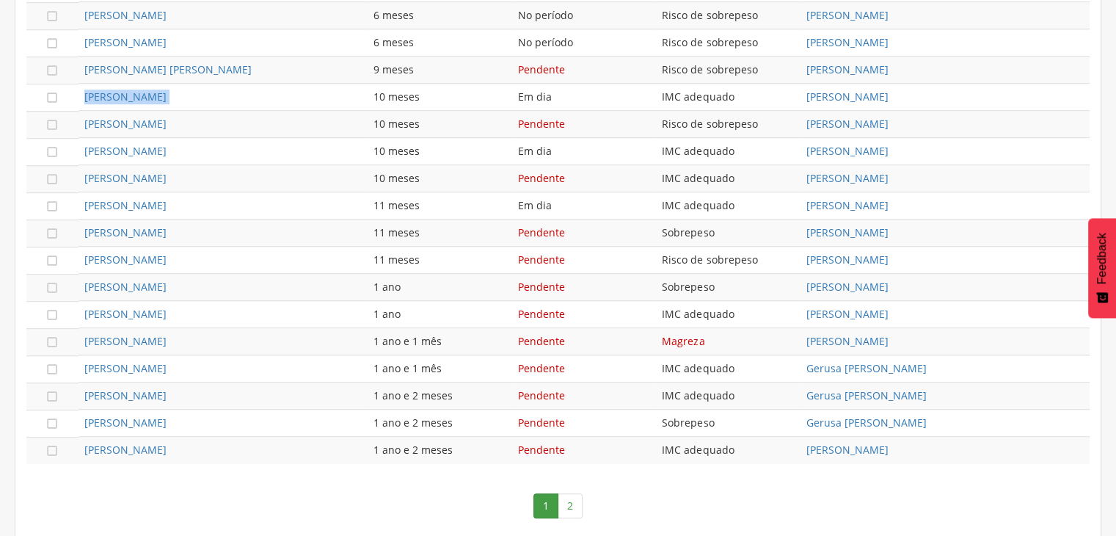
drag, startPoint x: 77, startPoint y: 303, endPoint x: 221, endPoint y: 305, distance: 143.8
click at [221, 305] on tr " [PERSON_NAME] 1 ano Pendente IMC adequado [PERSON_NAME]" at bounding box center [557, 314] width 1063 height 27
drag, startPoint x: 78, startPoint y: 329, endPoint x: 201, endPoint y: 336, distance: 123.5
click at [201, 336] on td "[PERSON_NAME]" at bounding box center [222, 341] width 289 height 27
click at [569, 500] on link "2" at bounding box center [570, 505] width 25 height 25
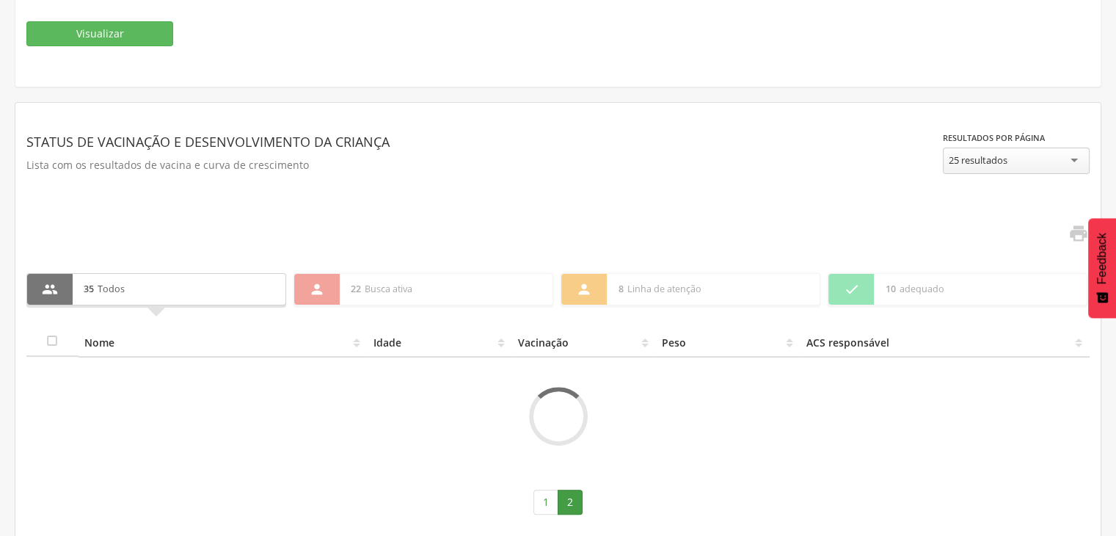
scroll to position [498, 0]
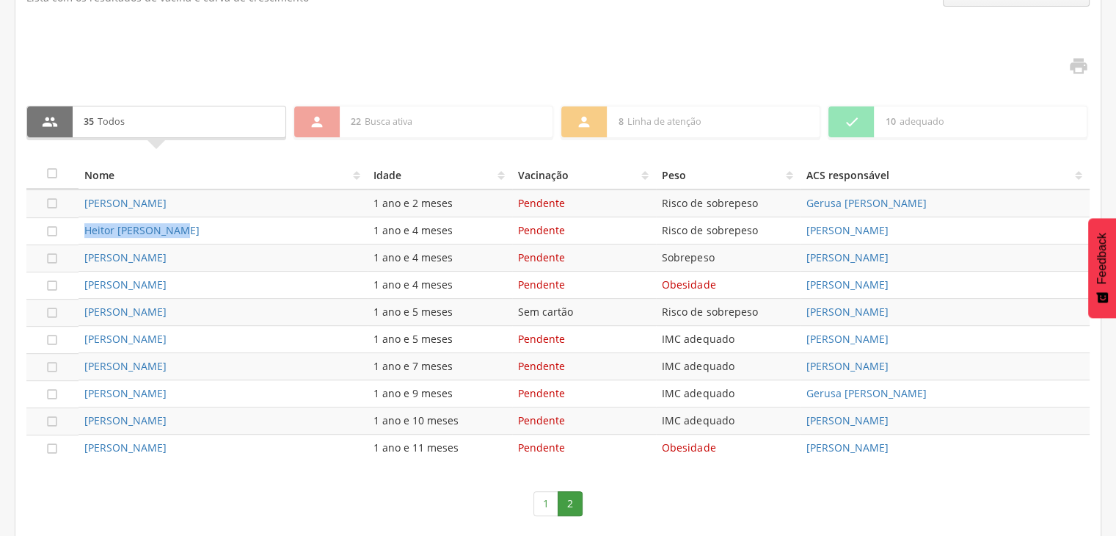
drag, startPoint x: 81, startPoint y: 226, endPoint x: 206, endPoint y: 232, distance: 124.9
click at [206, 232] on td "Heitor [PERSON_NAME]" at bounding box center [222, 230] width 289 height 27
drag, startPoint x: 78, startPoint y: 252, endPoint x: 314, endPoint y: 256, distance: 236.3
click at [314, 256] on td "[PERSON_NAME]" at bounding box center [222, 257] width 289 height 27
drag, startPoint x: 82, startPoint y: 275, endPoint x: 280, endPoint y: 281, distance: 197.4
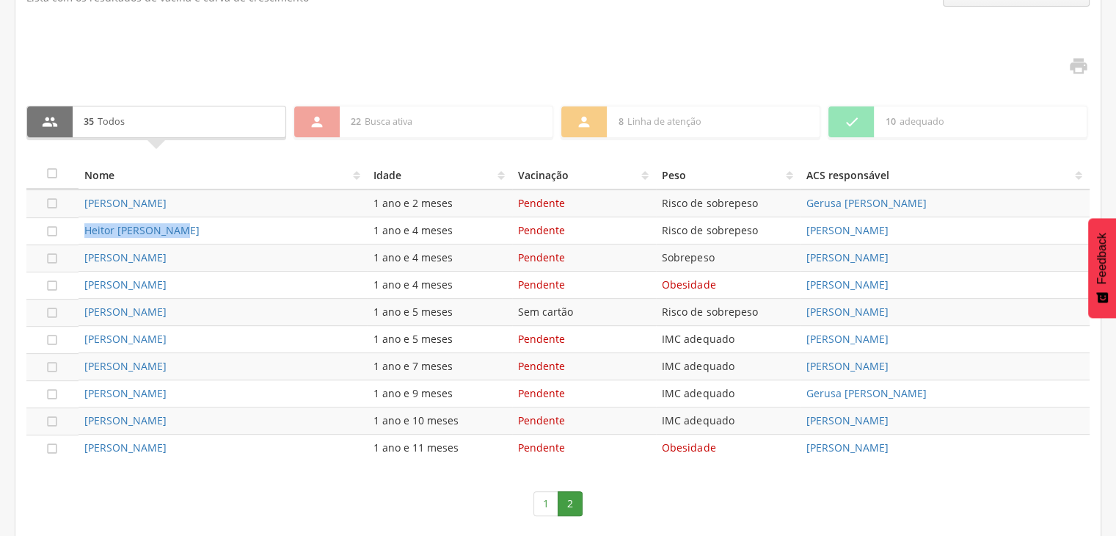
click at [280, 281] on td "[PERSON_NAME]" at bounding box center [222, 284] width 289 height 27
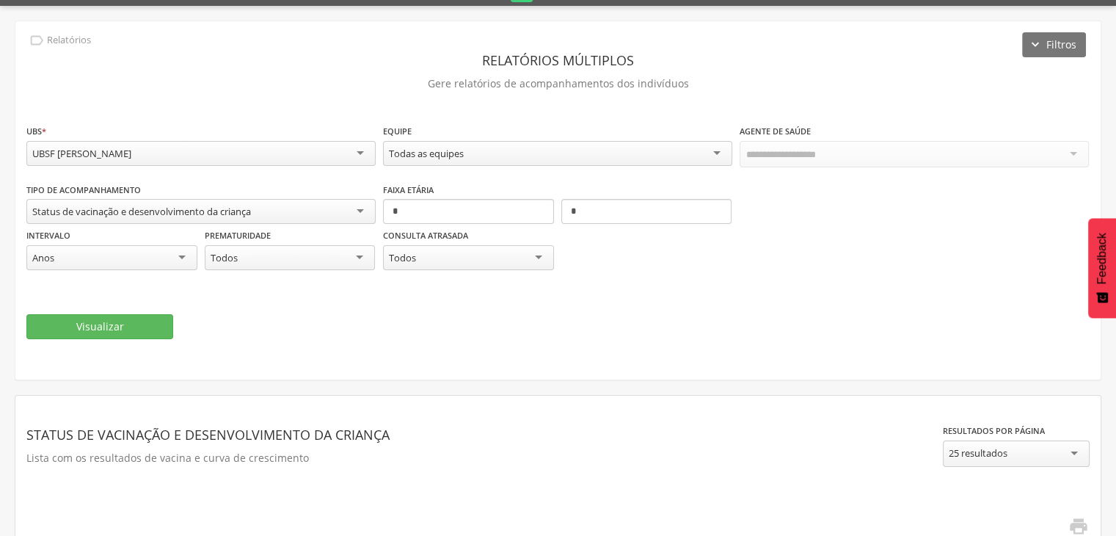
scroll to position [0, 0]
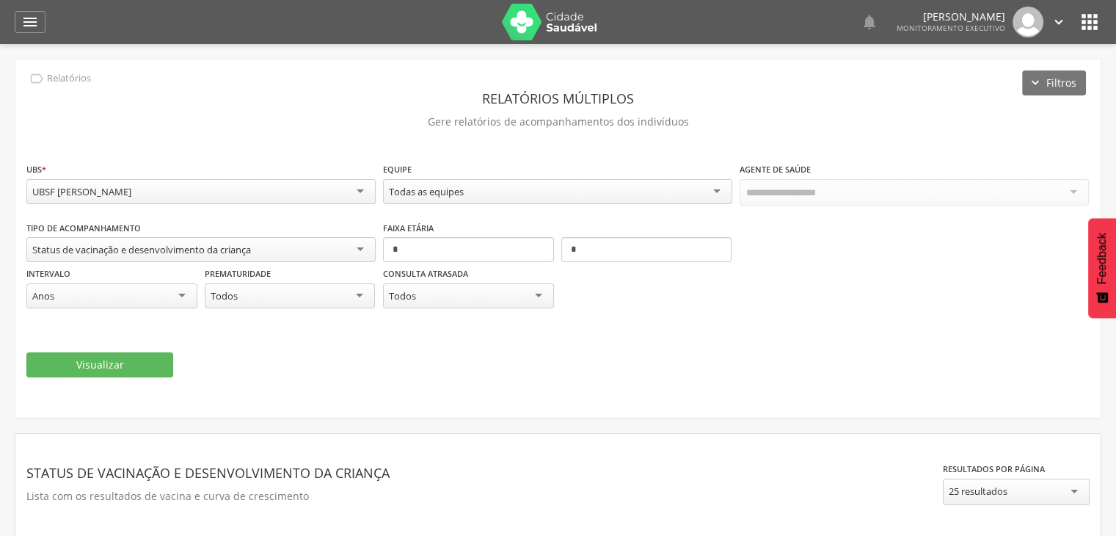
click at [1059, 18] on icon "" at bounding box center [1059, 22] width 16 height 16
click at [977, 87] on link "Sair" at bounding box center [1008, 85] width 116 height 18
